Goal: Task Accomplishment & Management: Use online tool/utility

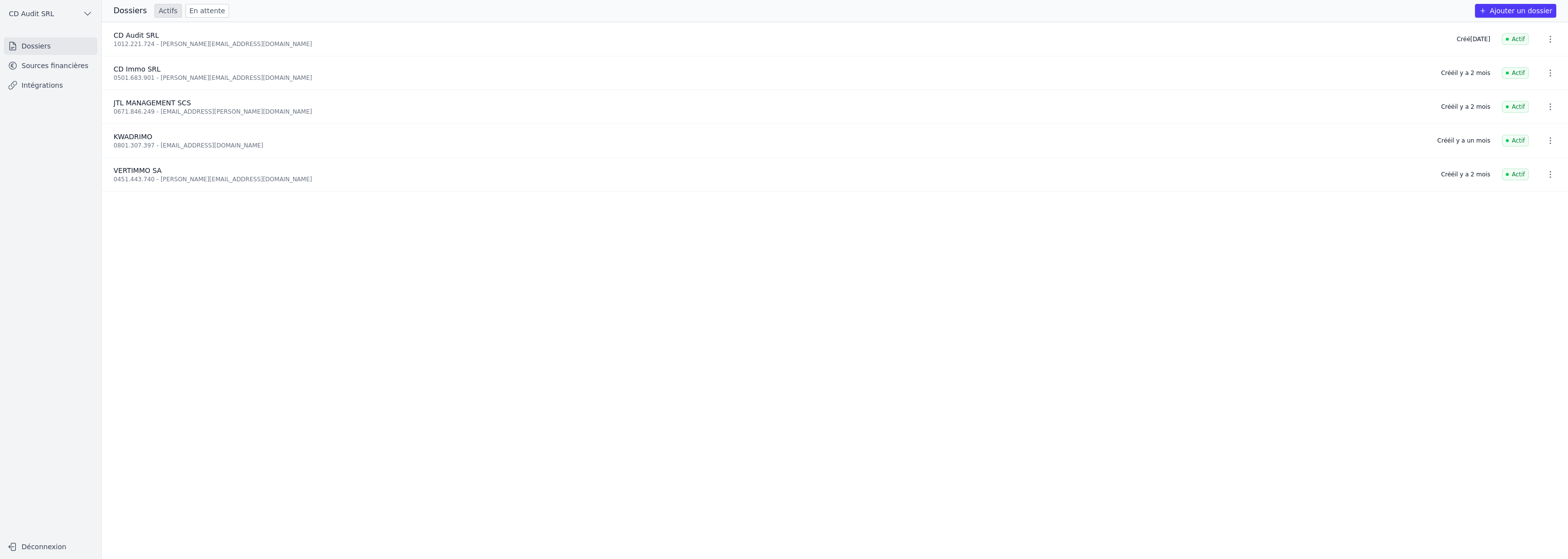
click at [1546, 40] on icon "button" at bounding box center [1550, 39] width 10 height 10
click at [1546, 40] on div at bounding box center [784, 279] width 1568 height 559
click at [60, 74] on link "Sources financières" at bounding box center [50, 65] width 93 height 18
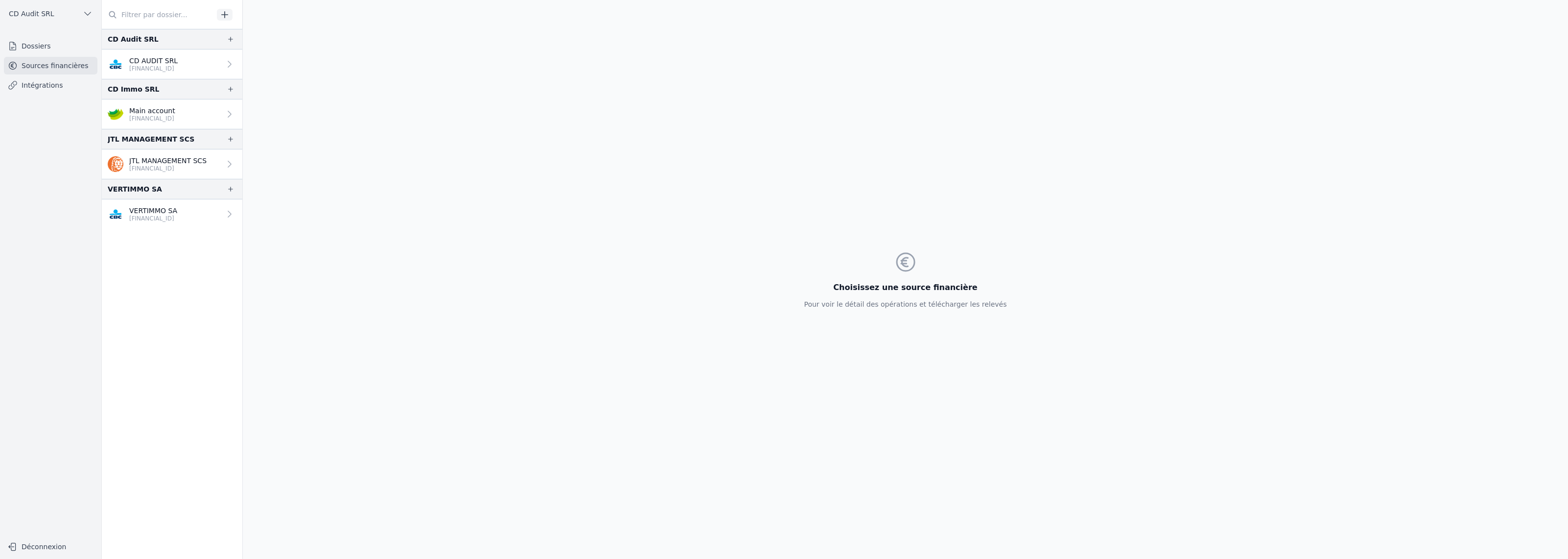
click at [193, 69] on link "CD AUDIT SRL [FINANCIAL_ID]" at bounding box center [172, 64] width 141 height 29
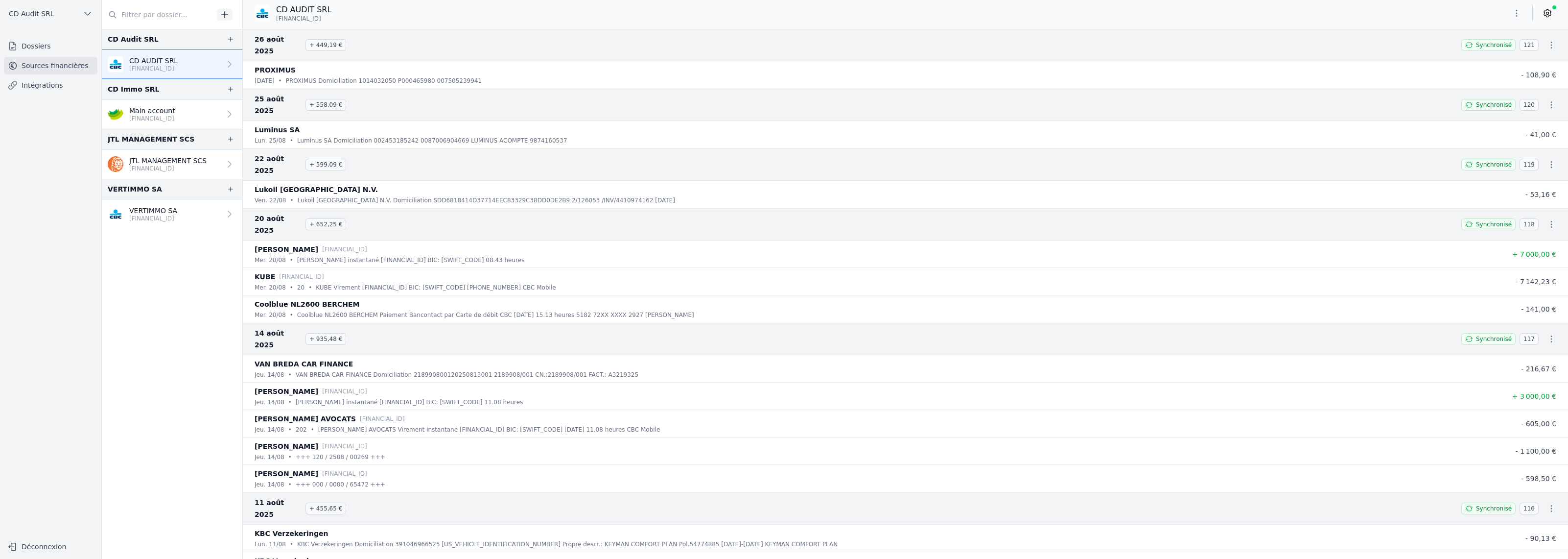
click at [1546, 40] on icon "button" at bounding box center [1552, 45] width 10 height 10
click at [1528, 53] on link "Télécharger les CODA" at bounding box center [1519, 57] width 90 height 18
click at [1546, 100] on icon "button" at bounding box center [1552, 105] width 10 height 10
click at [1539, 109] on link "Télécharger les CODA" at bounding box center [1519, 105] width 90 height 18
click at [1548, 160] on icon "button" at bounding box center [1552, 165] width 10 height 10
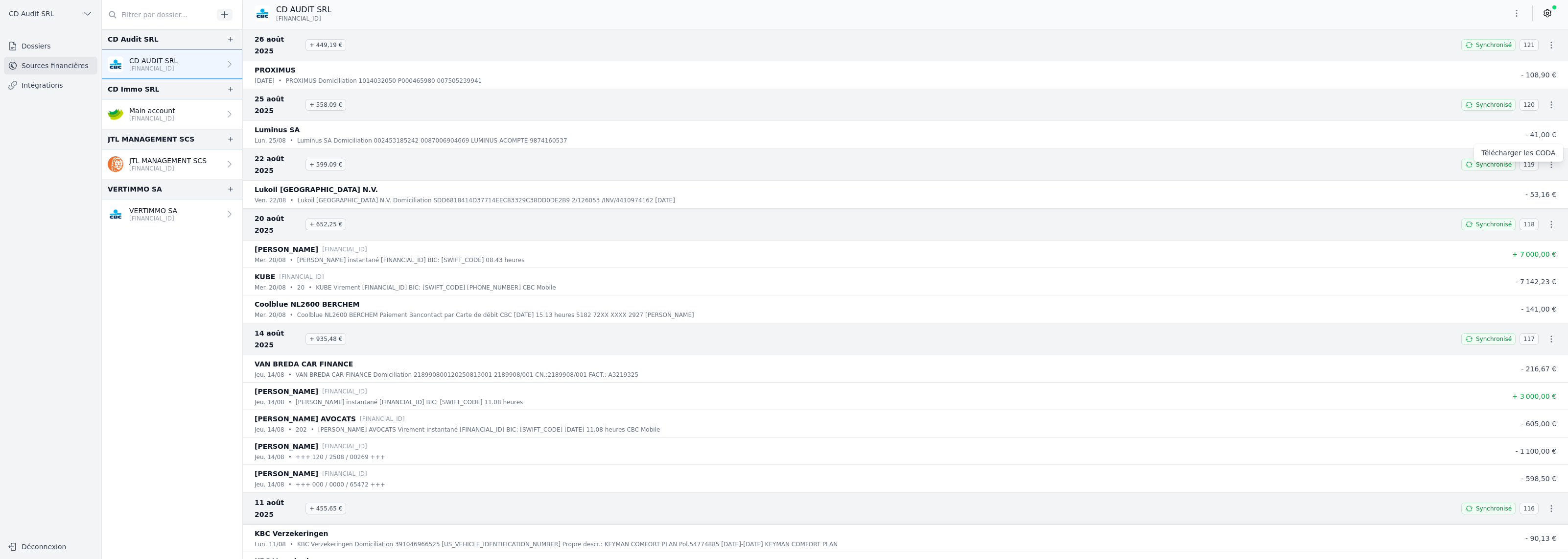
click at [1539, 155] on link "Télécharger les CODA" at bounding box center [1519, 153] width 90 height 18
click at [1546, 220] on icon "button" at bounding box center [1552, 225] width 10 height 10
click at [1532, 201] on link "Télécharger les CODA" at bounding box center [1519, 201] width 90 height 18
click at [168, 109] on p "Main account" at bounding box center [152, 111] width 46 height 10
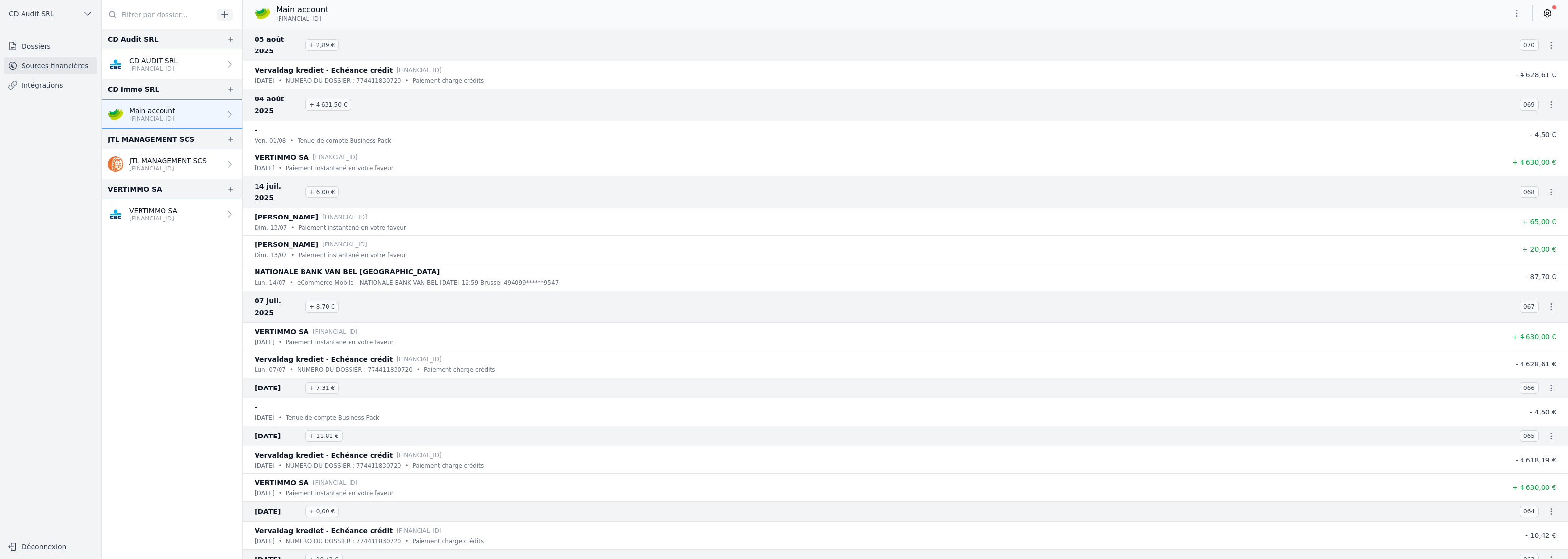
click at [1547, 41] on icon "button" at bounding box center [1552, 45] width 10 height 10
click at [1540, 53] on link "Télécharger les CODA" at bounding box center [1519, 57] width 90 height 18
click at [1546, 100] on icon "button" at bounding box center [1552, 105] width 10 height 10
click at [1540, 105] on link "Télécharger les CODA" at bounding box center [1519, 105] width 90 height 18
click at [177, 211] on p "VERTIMMO SA" at bounding box center [153, 211] width 48 height 10
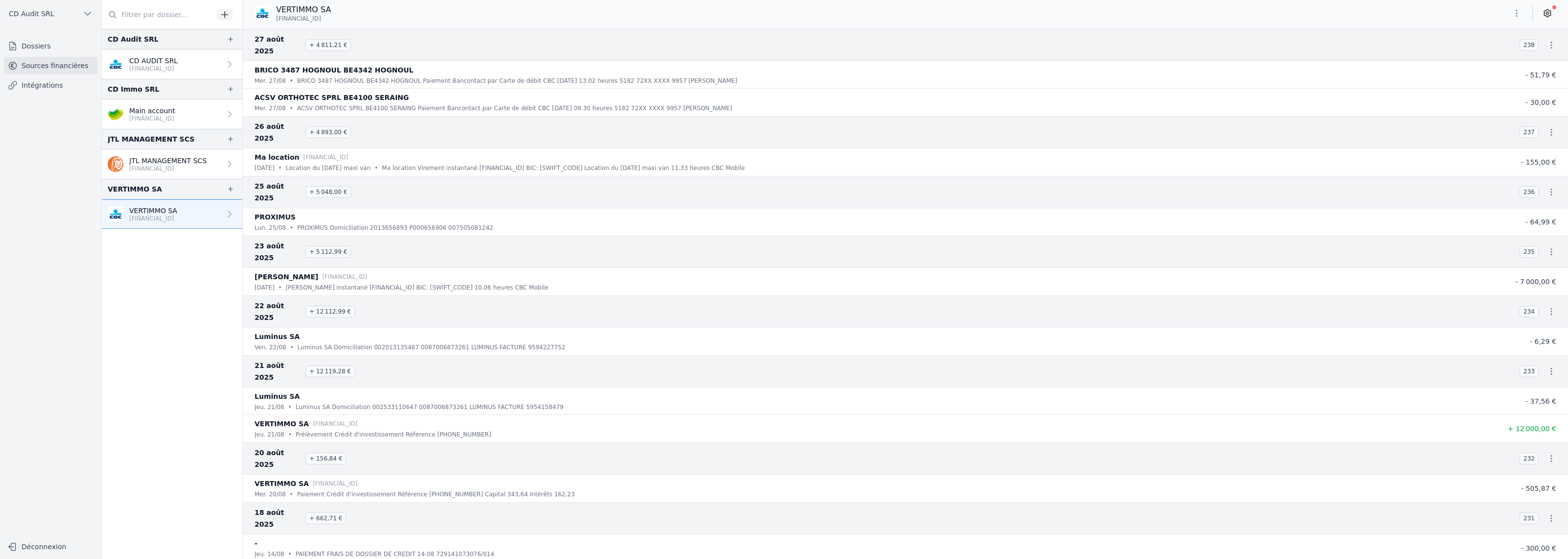
click at [1551, 42] on icon "button" at bounding box center [1552, 45] width 1 height 7
click at [1538, 52] on link "Télécharger les CODA" at bounding box center [1519, 57] width 90 height 18
click at [1551, 128] on icon "button" at bounding box center [1552, 133] width 10 height 10
click at [1543, 129] on link "Télécharger les CODA" at bounding box center [1519, 132] width 90 height 18
click at [1546, 187] on icon "button" at bounding box center [1552, 192] width 10 height 10
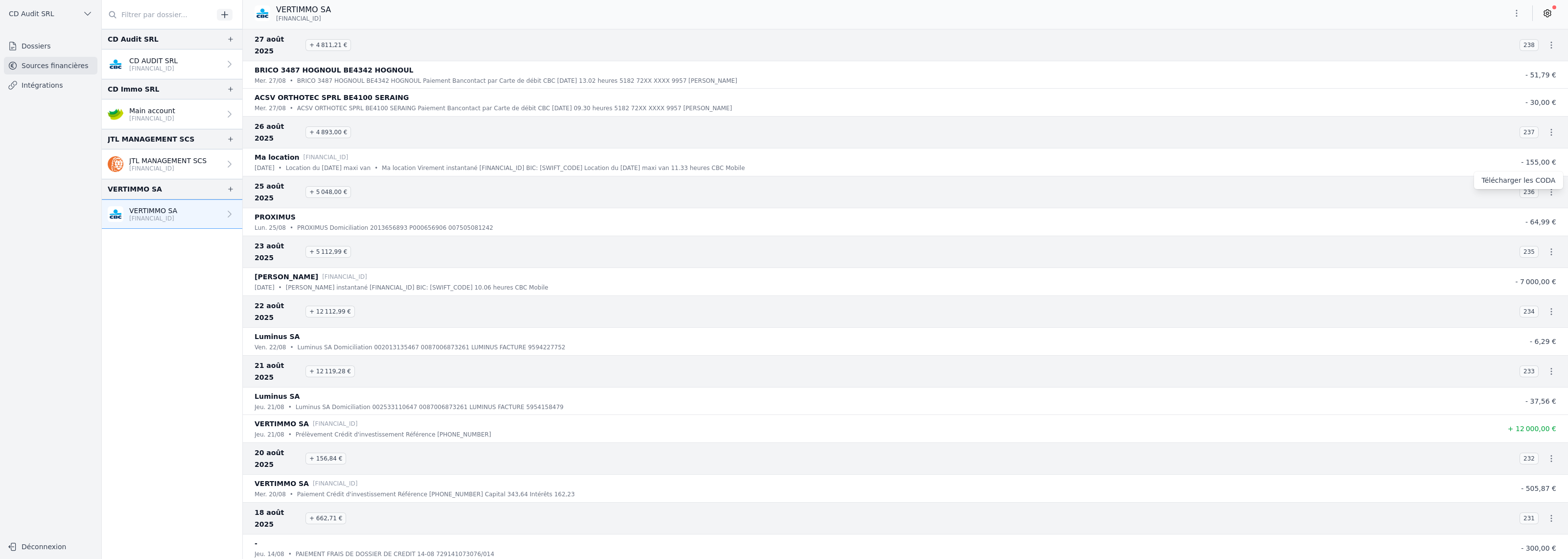
click at [1537, 186] on link "Télécharger les CODA" at bounding box center [1519, 180] width 90 height 18
click at [1546, 247] on icon "button" at bounding box center [1552, 252] width 10 height 10
click at [1539, 231] on link "Télécharger les CODA" at bounding box center [1519, 228] width 90 height 18
click at [1548, 306] on icon "button" at bounding box center [1552, 311] width 10 height 10
click at [1541, 278] on link "Télécharger les CODA" at bounding box center [1519, 276] width 90 height 18
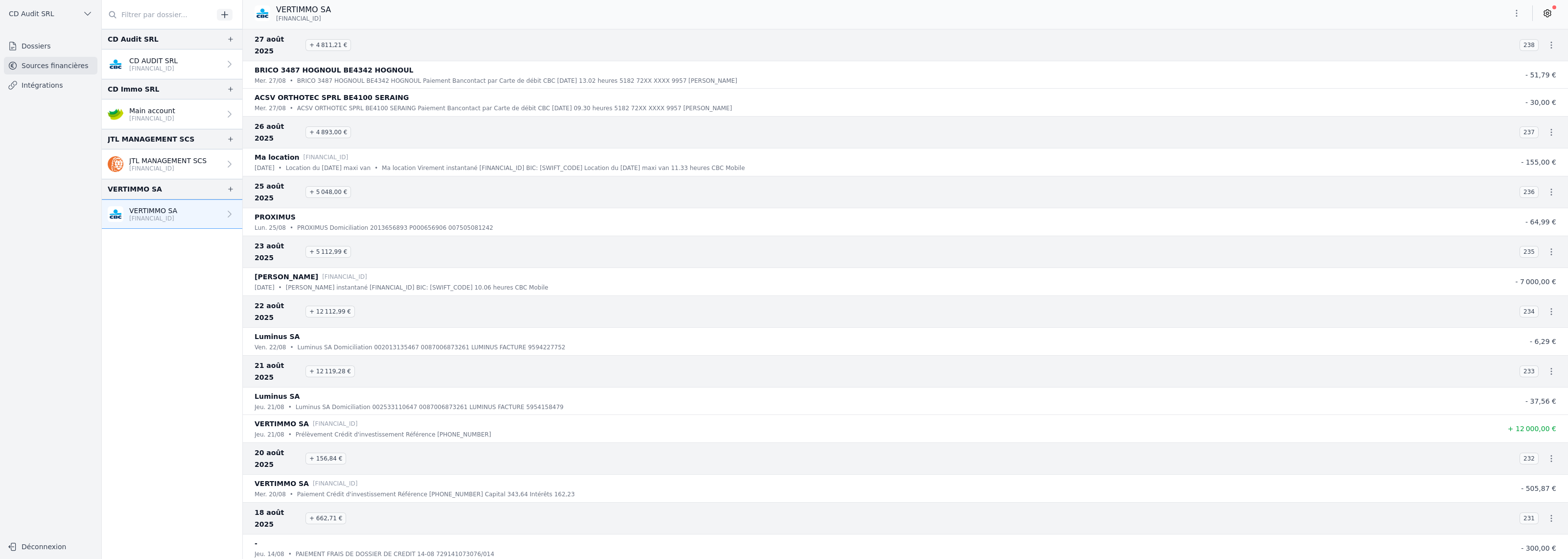
click at [1549, 367] on icon "button" at bounding box center [1552, 372] width 10 height 10
click at [1535, 322] on link "Télécharger les CODA" at bounding box center [1519, 324] width 90 height 18
click at [1548, 454] on icon "button" at bounding box center [1552, 459] width 10 height 10
click at [1534, 398] on link "Télécharger les CODA" at bounding box center [1519, 400] width 90 height 18
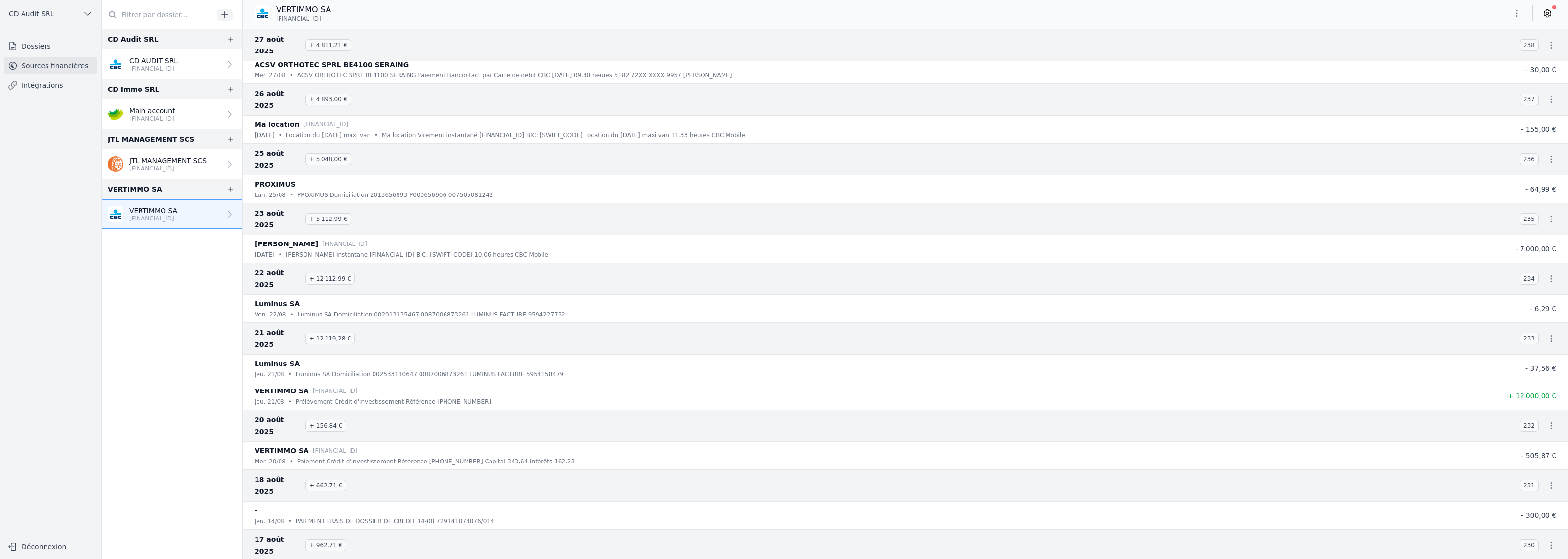
scroll to position [49, 0]
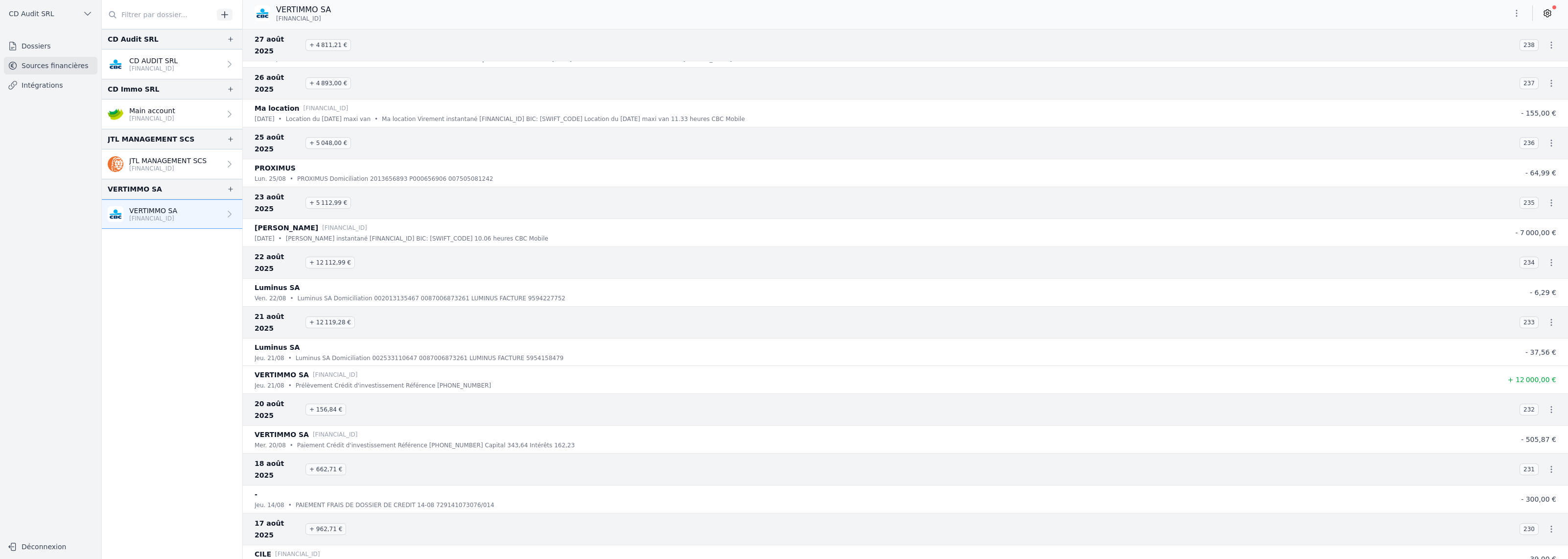
click at [1547, 464] on icon "button" at bounding box center [1552, 469] width 10 height 10
click at [1540, 398] on link "Télécharger les CODA" at bounding box center [1519, 398] width 90 height 18
click at [1546, 524] on icon "button" at bounding box center [1552, 529] width 10 height 10
click at [1531, 446] on link "Télécharger les CODA" at bounding box center [1519, 446] width 90 height 18
click at [187, 172] on p "[FINANCIAL_ID]" at bounding box center [168, 168] width 77 height 8
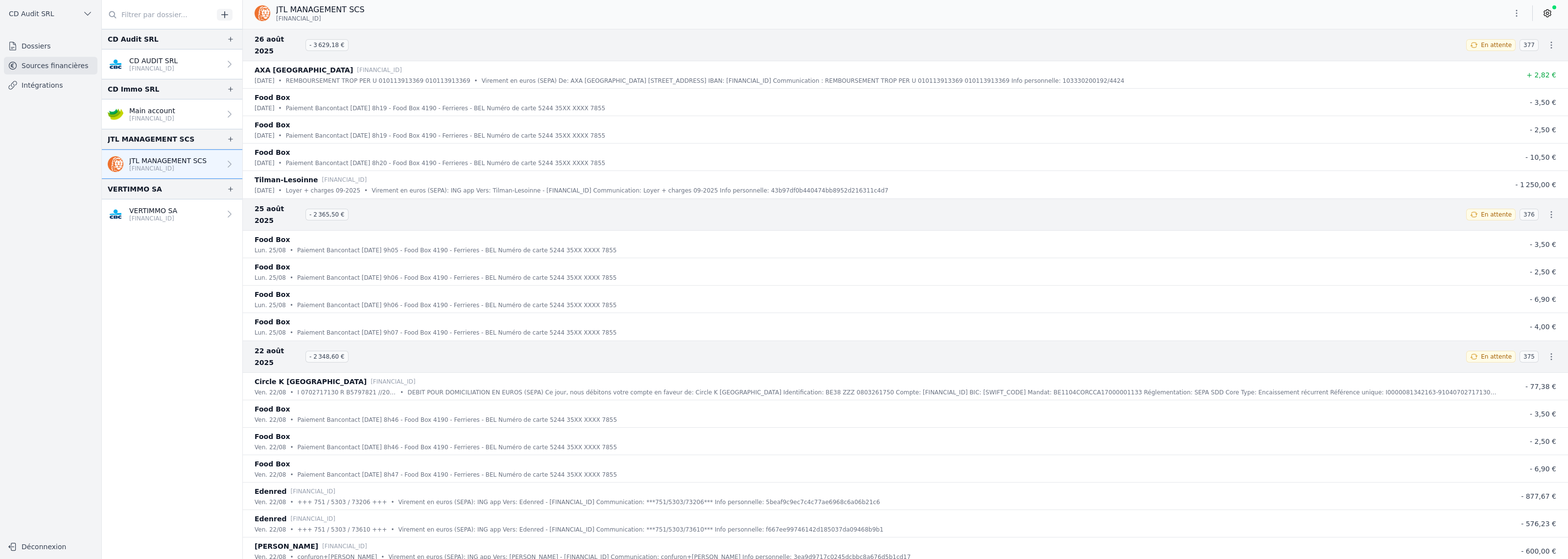
click at [50, 85] on link "Intégrations" at bounding box center [50, 85] width 93 height 18
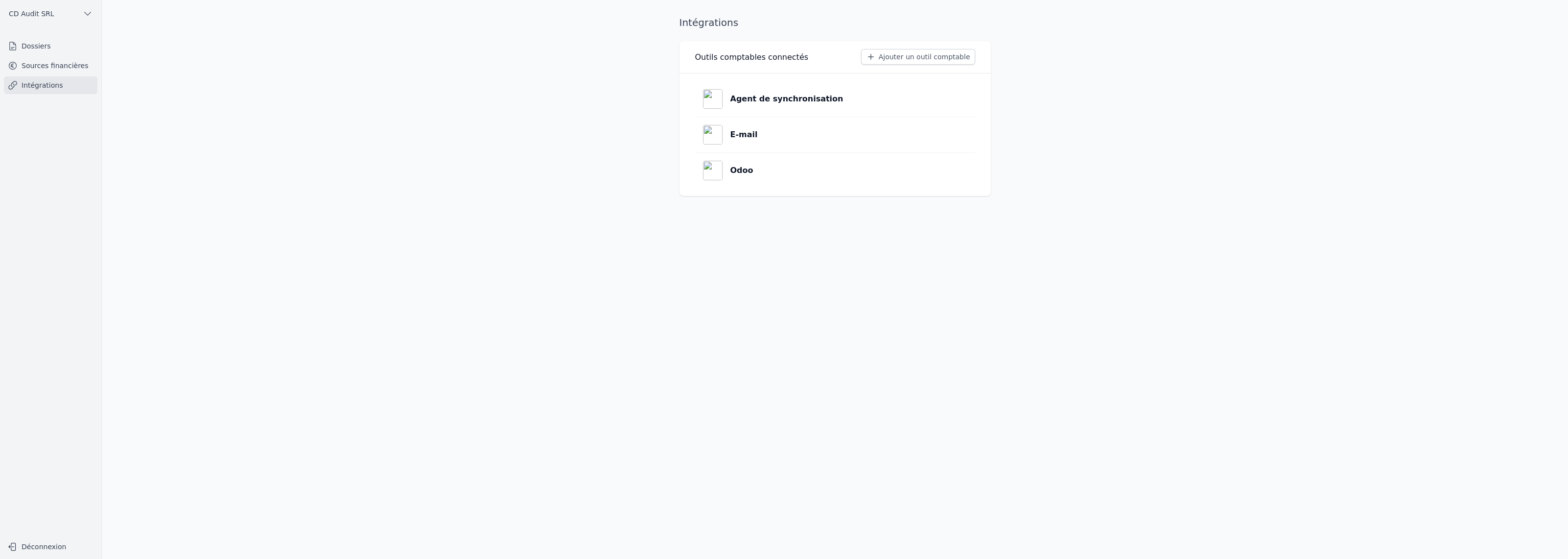
click at [794, 97] on p "Agent de synchronisation" at bounding box center [787, 99] width 113 height 11
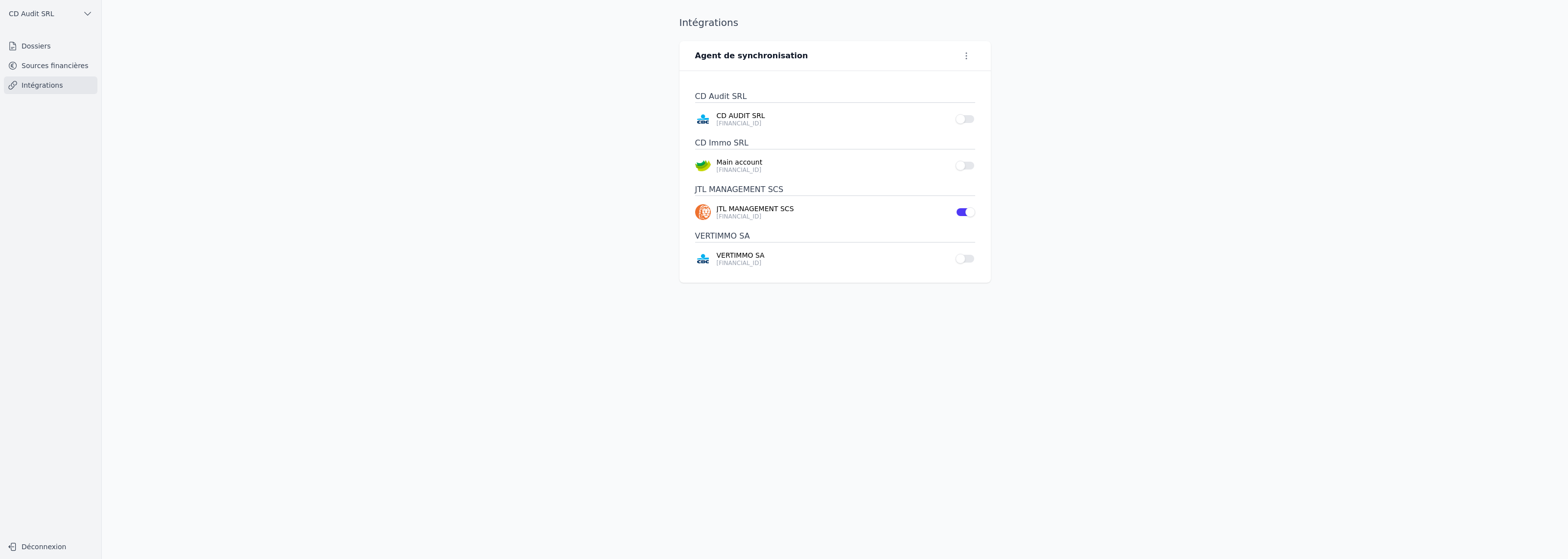
click at [969, 59] on icon "button" at bounding box center [966, 56] width 10 height 10
click at [1033, 79] on div at bounding box center [784, 279] width 1568 height 559
click at [788, 334] on div "Intégrations Agent de synchronisation CD Audit SRL CD AUDIT SRL [FINANCIAL_ID] …" at bounding box center [835, 279] width 343 height 527
click at [49, 62] on link "Sources financières" at bounding box center [50, 65] width 93 height 18
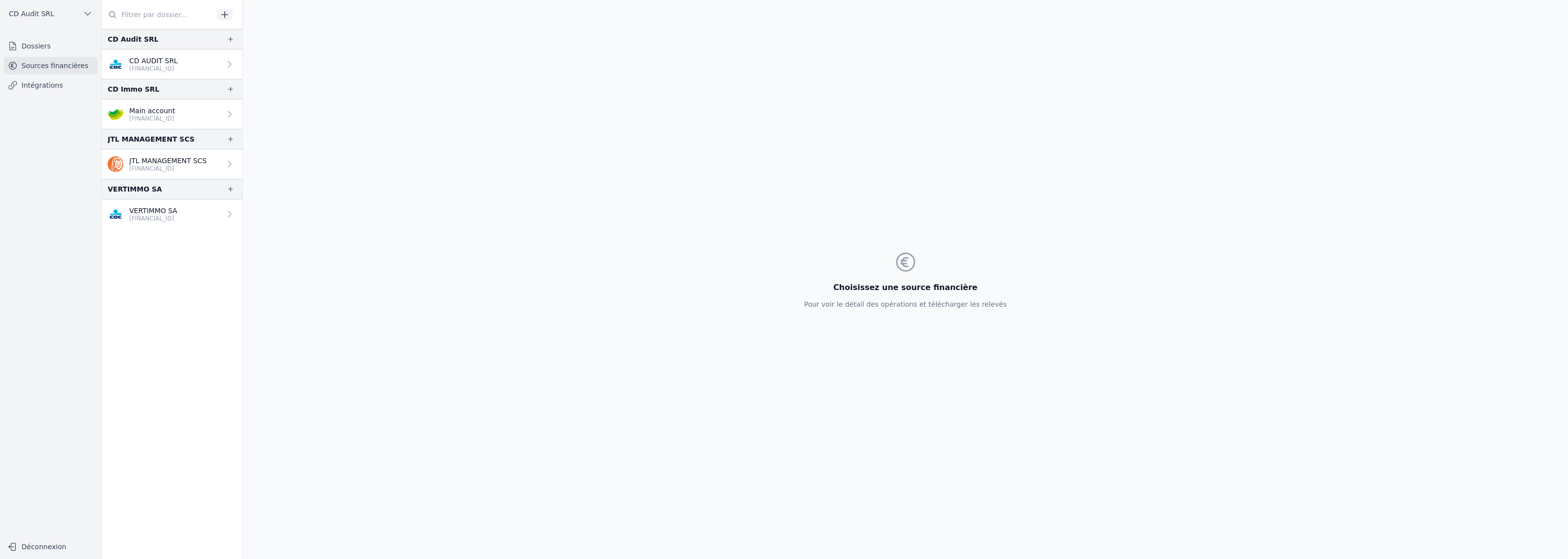
click at [182, 157] on p "JTL MANAGEMENT SCS" at bounding box center [168, 161] width 77 height 10
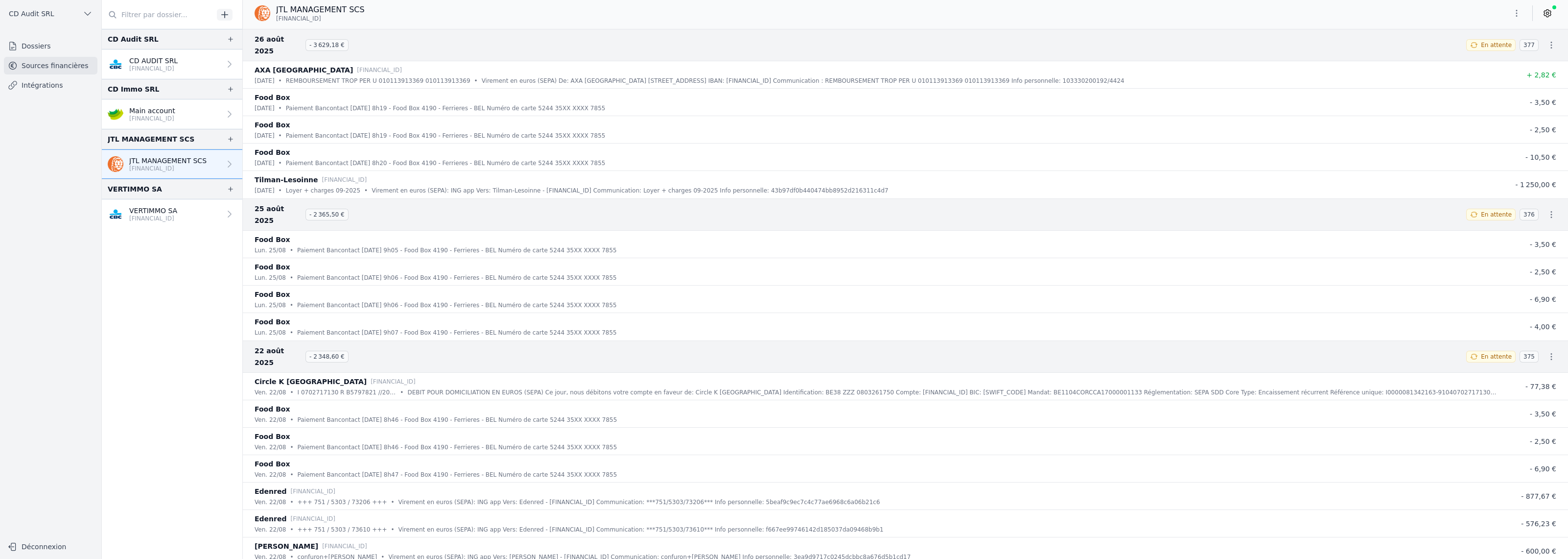
click at [72, 90] on link "Intégrations" at bounding box center [50, 85] width 93 height 18
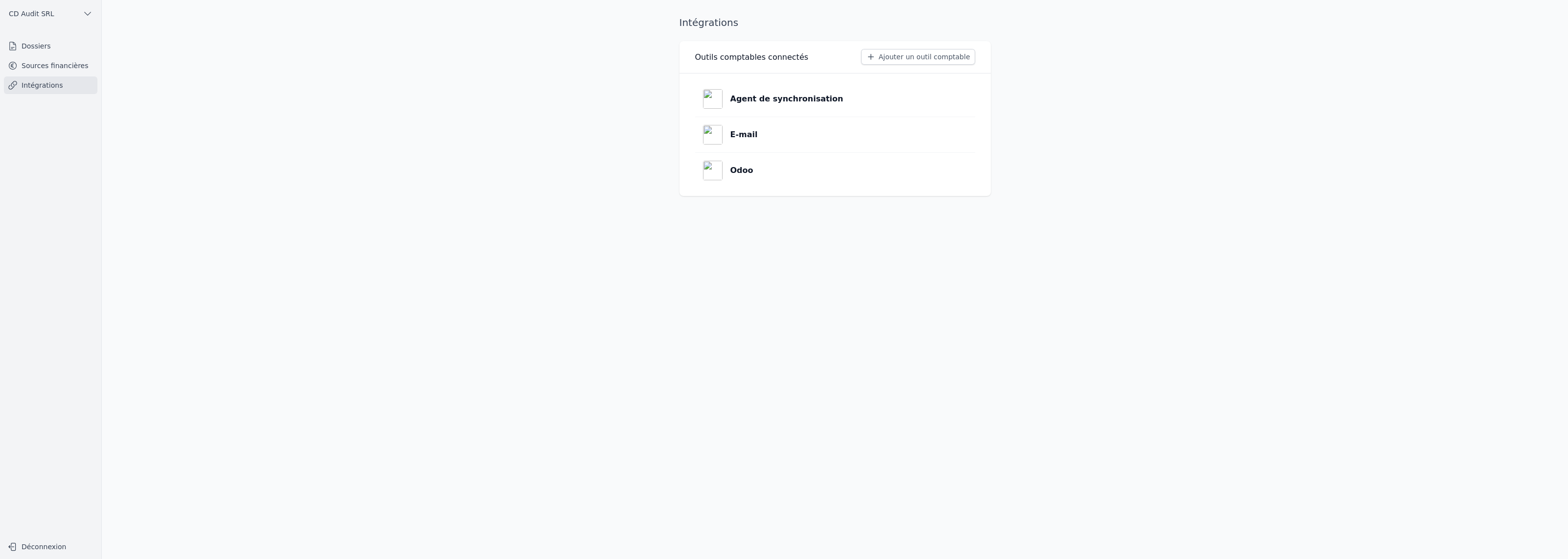
click at [776, 100] on p "Agent de synchronisation" at bounding box center [787, 99] width 113 height 11
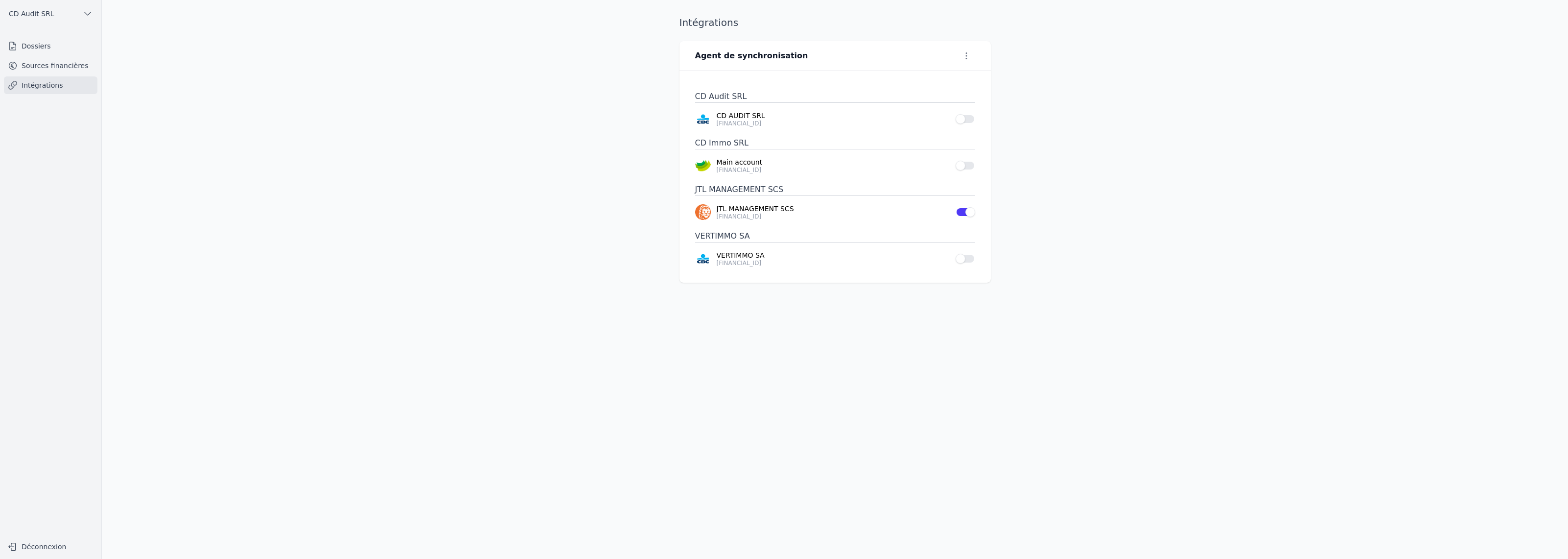
click at [969, 58] on icon "button" at bounding box center [966, 56] width 10 height 10
drag, startPoint x: 1016, startPoint y: 62, endPoint x: 937, endPoint y: 103, distance: 89.0
click at [1017, 62] on div at bounding box center [784, 279] width 1568 height 559
click at [732, 205] on p "JTL MANAGEMENT SCS" at bounding box center [832, 209] width 233 height 10
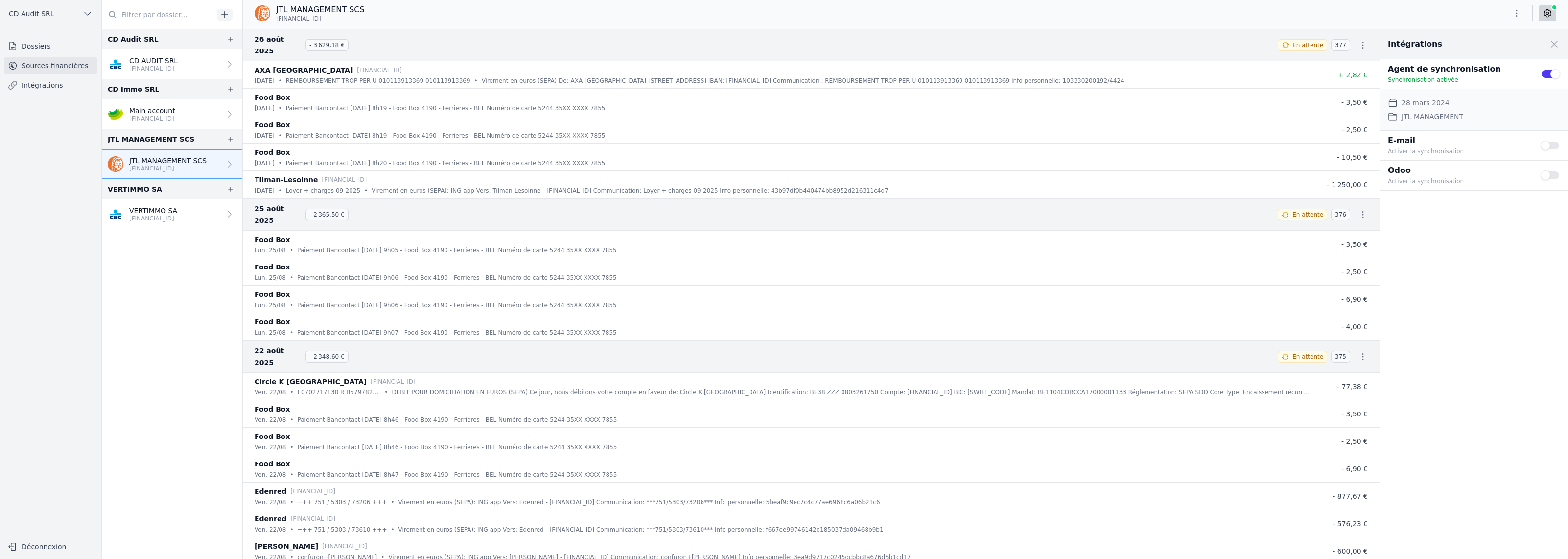
click at [1519, 15] on icon "button" at bounding box center [1516, 14] width 10 height 10
click at [1505, 54] on button "Exporter" at bounding box center [1493, 52] width 70 height 18
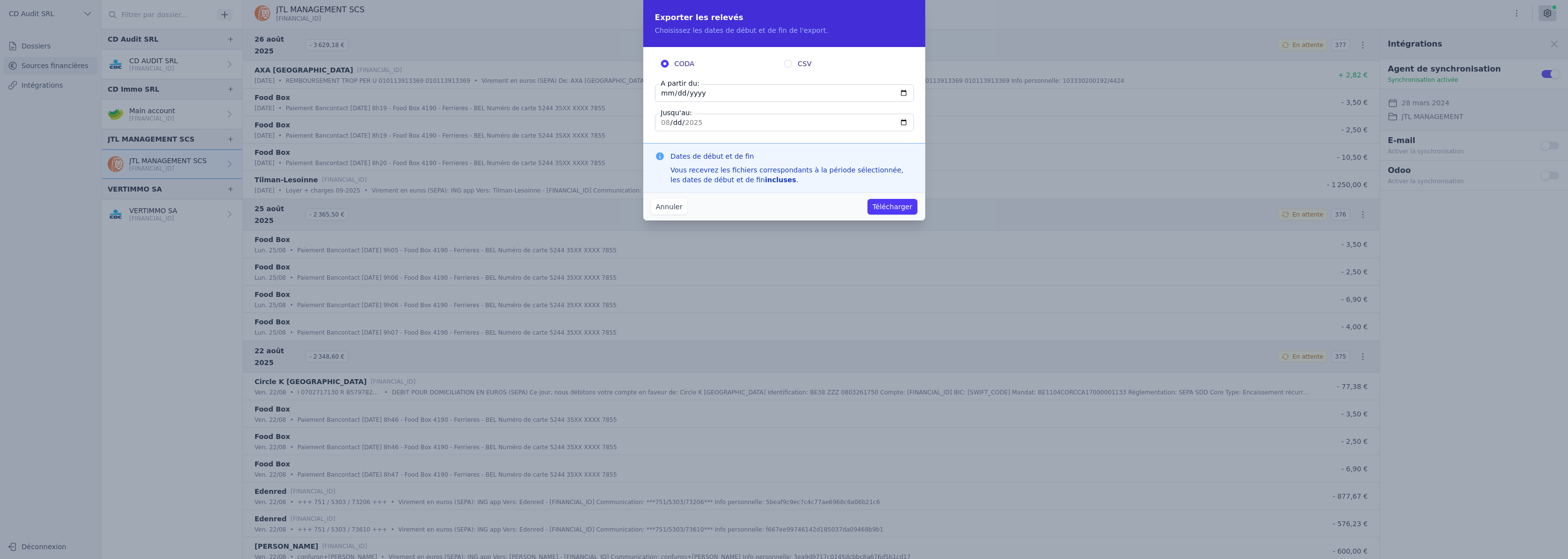
click at [654, 207] on button "Annuler" at bounding box center [669, 207] width 37 height 16
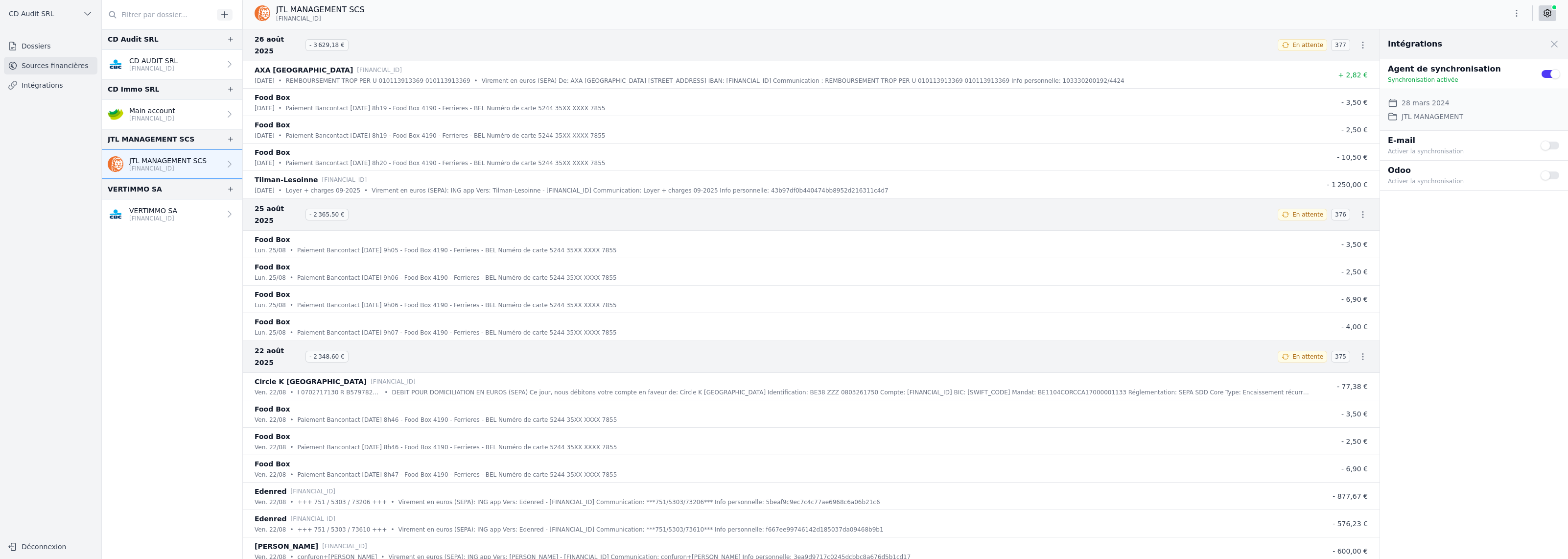
click at [1516, 17] on icon "button" at bounding box center [1516, 14] width 1 height 7
click at [1433, 26] on div at bounding box center [784, 279] width 1568 height 559
click at [1519, 13] on icon "button" at bounding box center [1516, 14] width 10 height 10
click at [1474, 14] on div at bounding box center [784, 279] width 1568 height 559
